Goal: Task Accomplishment & Management: Complete application form

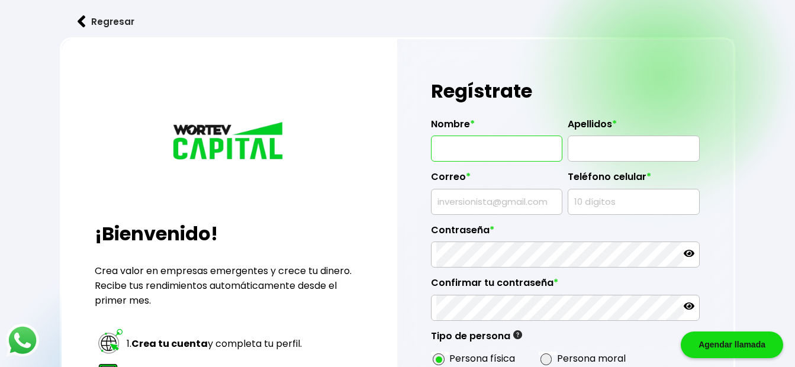
click at [447, 153] on input "text" at bounding box center [496, 148] width 121 height 25
type input "ALEJANDRO"
type input "ORTEGA DEL VECCHIO"
type input "[EMAIL_ADDRESS][DOMAIN_NAME]"
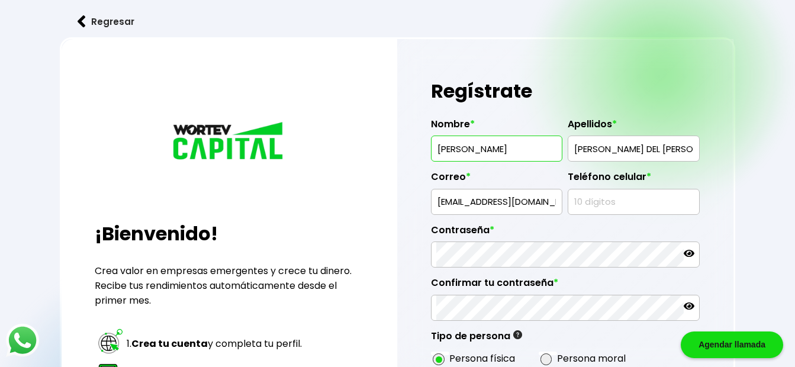
type input "5519521289"
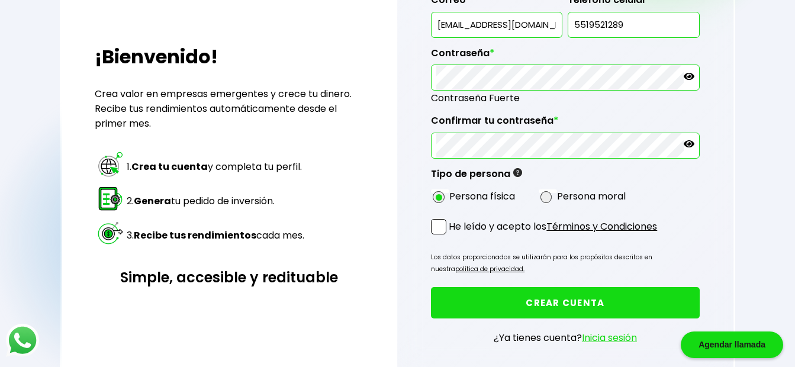
scroll to position [197, 0]
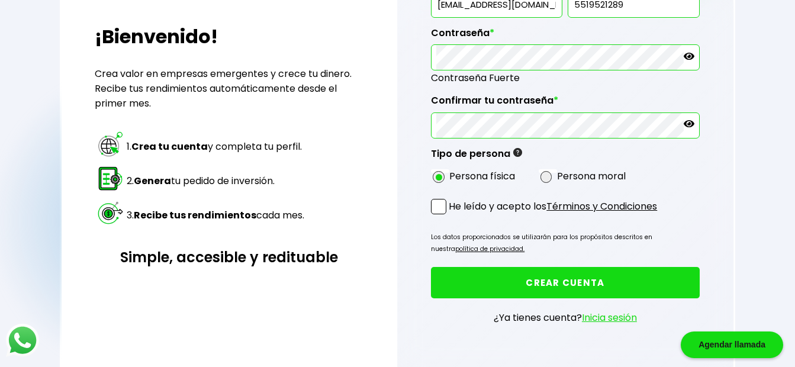
click at [441, 205] on span at bounding box center [438, 206] width 15 height 15
click at [451, 215] on input "He leído y acepto los Términos y Condiciones" at bounding box center [451, 215] width 0 height 0
click at [566, 281] on button "CREAR CUENTA" at bounding box center [565, 282] width 268 height 31
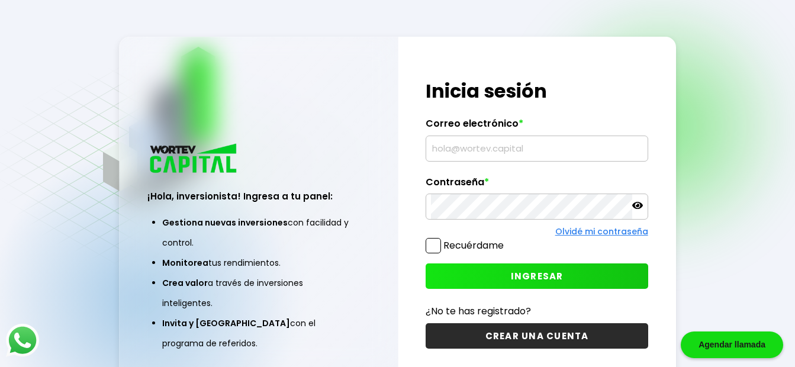
click at [573, 153] on input "text" at bounding box center [536, 148] width 211 height 25
type input "[EMAIL_ADDRESS][DOMAIN_NAME]"
click at [503, 272] on button "INGRESAR" at bounding box center [536, 275] width 222 height 25
click at [517, 276] on span "INGRESAR" at bounding box center [537, 276] width 53 height 12
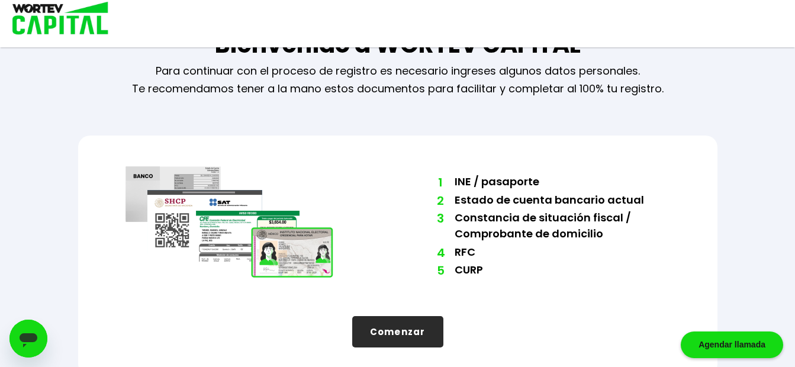
scroll to position [53, 0]
